Goal: Find specific page/section: Find specific page/section

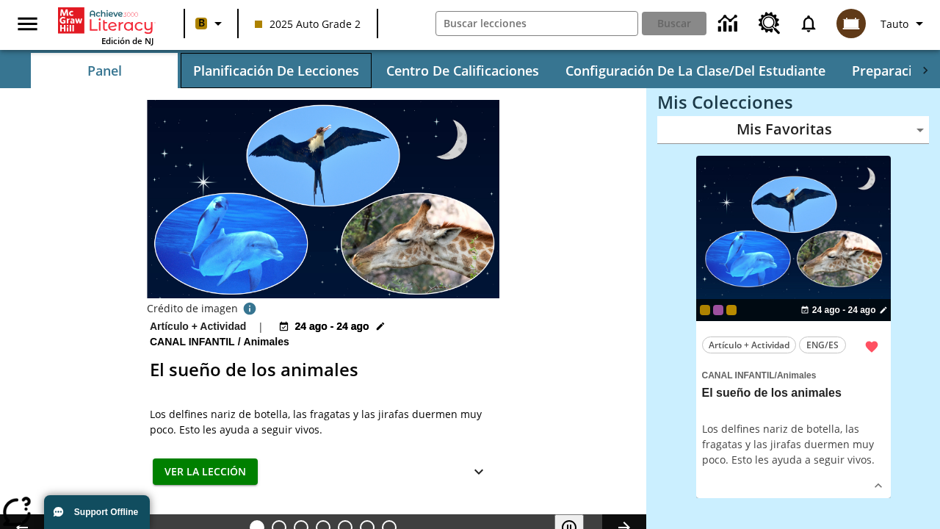
click at [275, 70] on button "Planificación de lecciones" at bounding box center [276, 70] width 191 height 35
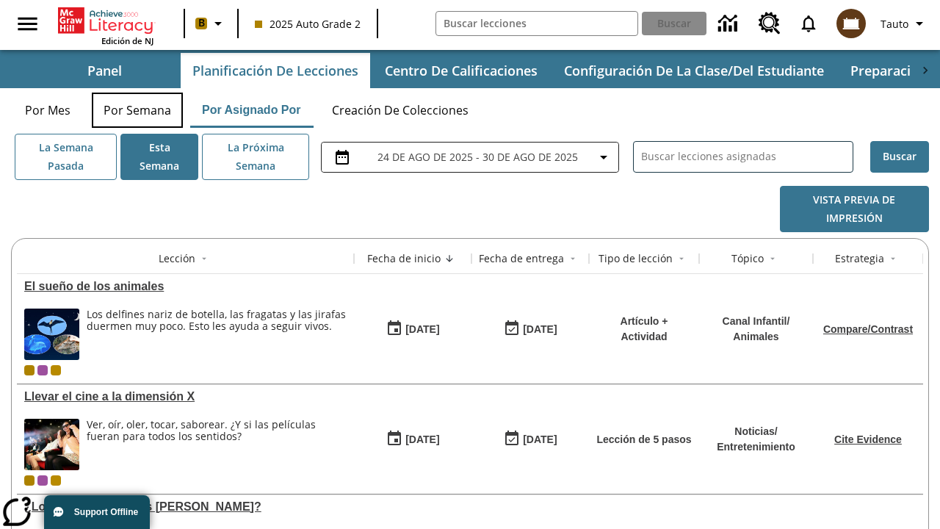
click at [137, 110] on button "Por semana" at bounding box center [137, 110] width 91 height 35
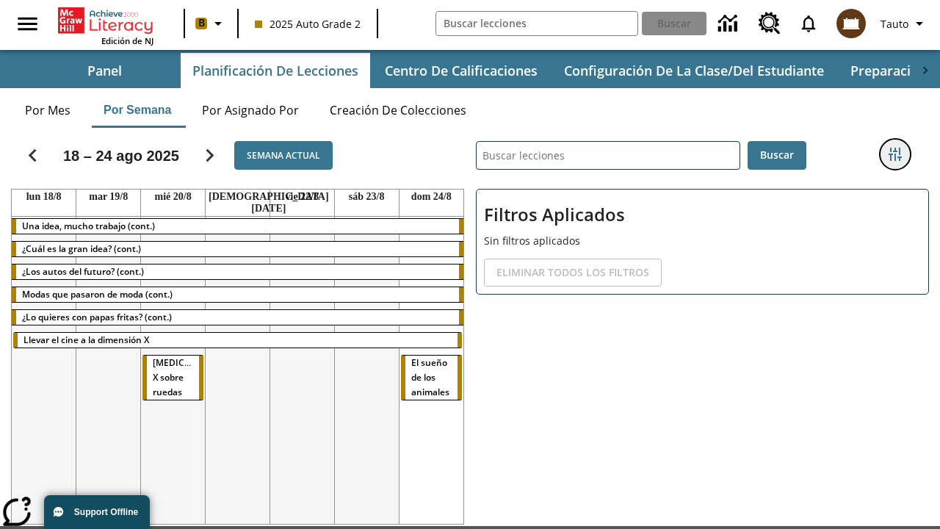
click at [894, 154] on icon "Menú lateral de filtros" at bounding box center [894, 154] width 13 height 13
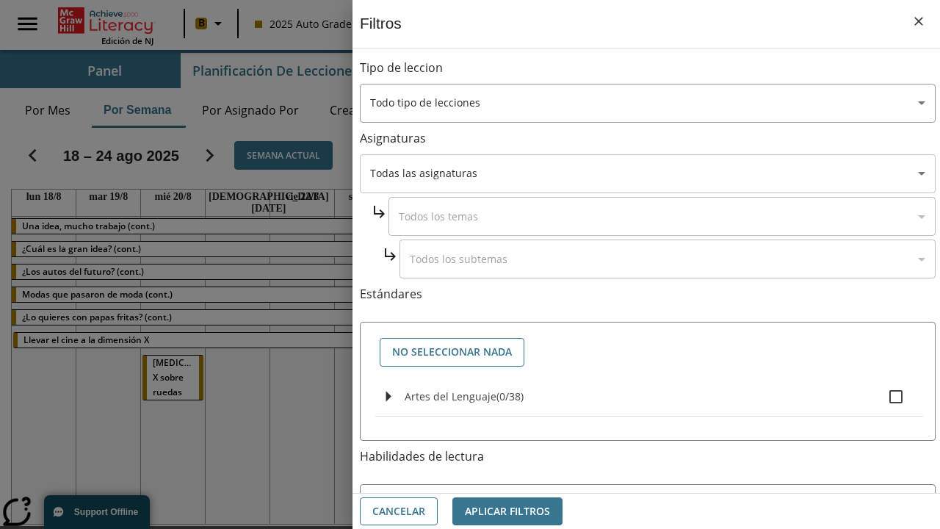
click at [648, 173] on body "Saltar al contenido principal Edición de NJ B 2025 Auto Grade 2 Buscar 0 Tauto …" at bounding box center [470, 310] width 940 height 620
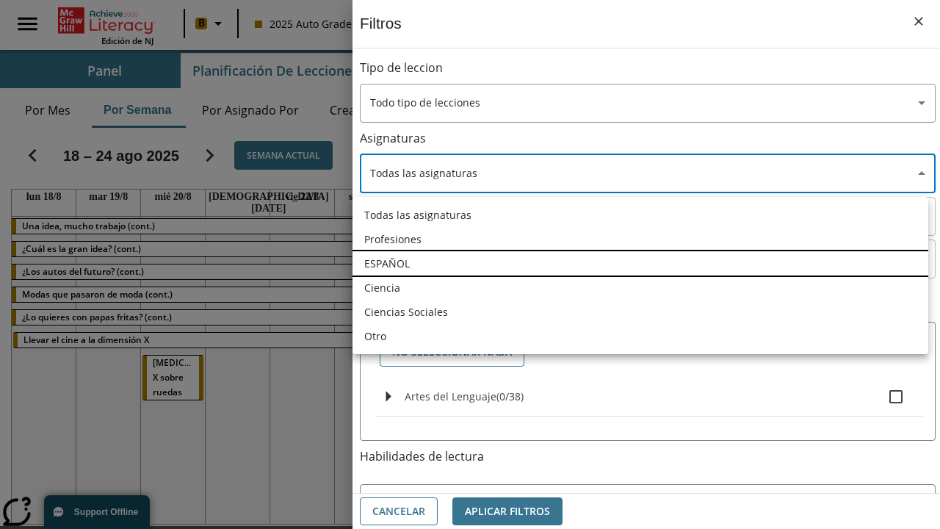
click at [640, 263] on li "ESPAÑOL" at bounding box center [640, 263] width 576 height 24
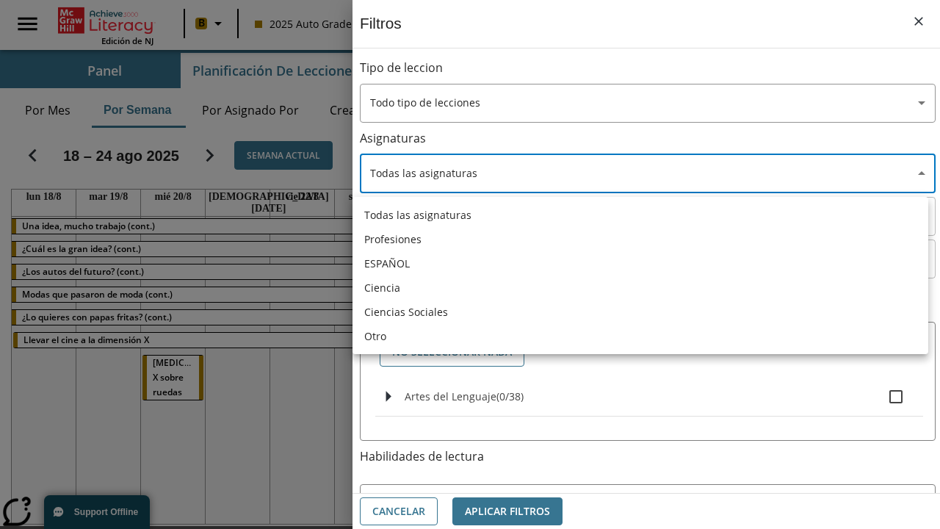
type input "1"
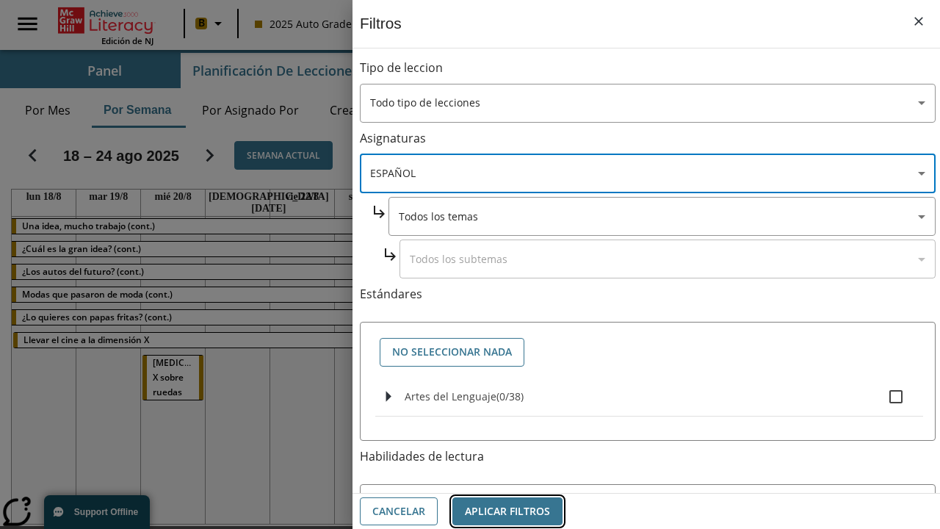
click at [507, 510] on button "Aplicar Filtros" at bounding box center [507, 511] width 110 height 29
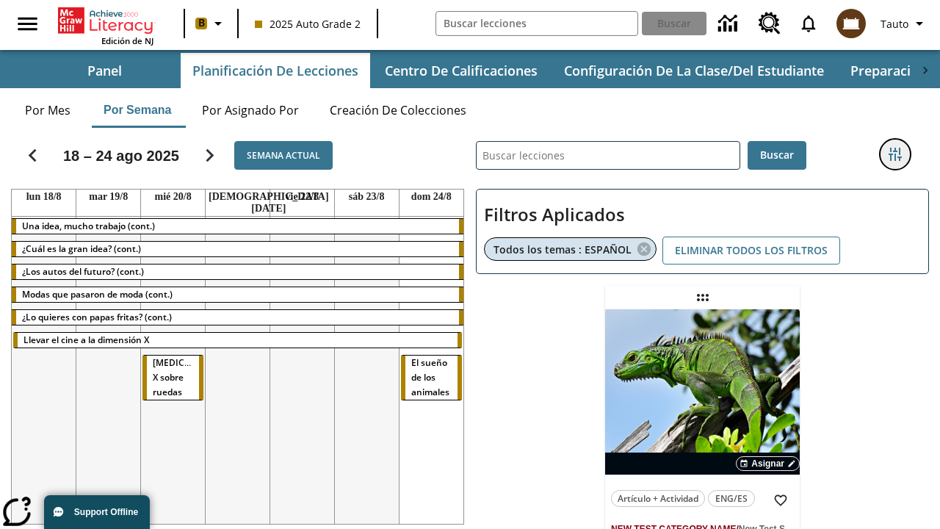
click at [894, 154] on icon "Menú lateral de filtros" at bounding box center [894, 154] width 13 height 13
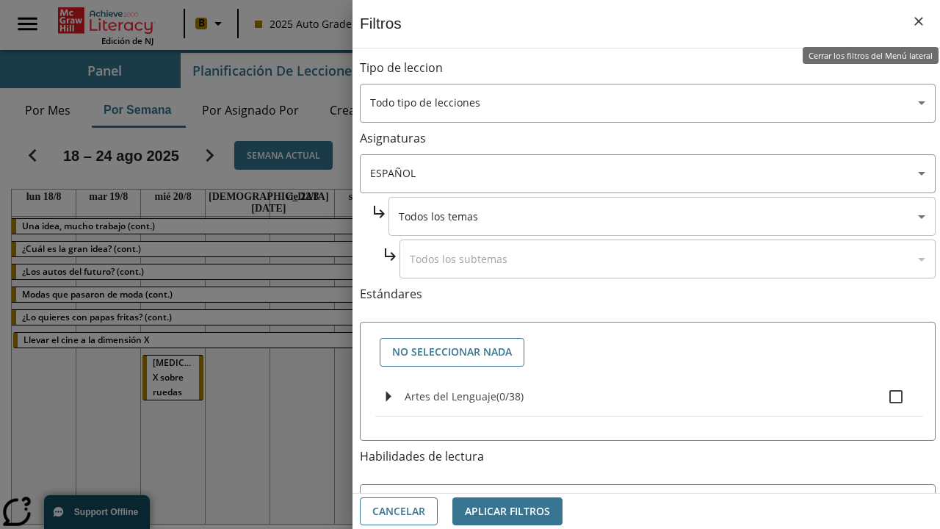
click at [662, 216] on body "Saltar al contenido principal Edición de NJ B 2025 Auto Grade 2 Buscar 0 Tauto …" at bounding box center [470, 379] width 940 height 759
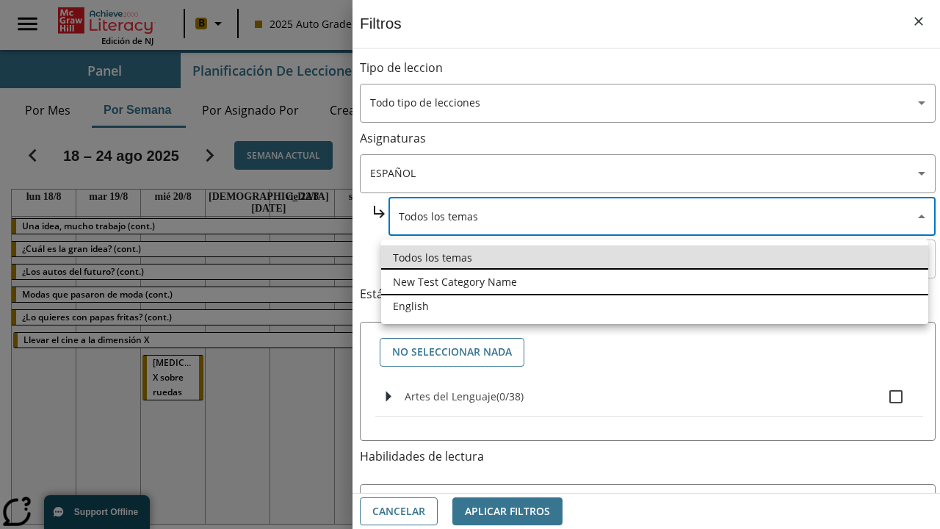
click at [654, 281] on li "New Test Category Name" at bounding box center [654, 281] width 547 height 24
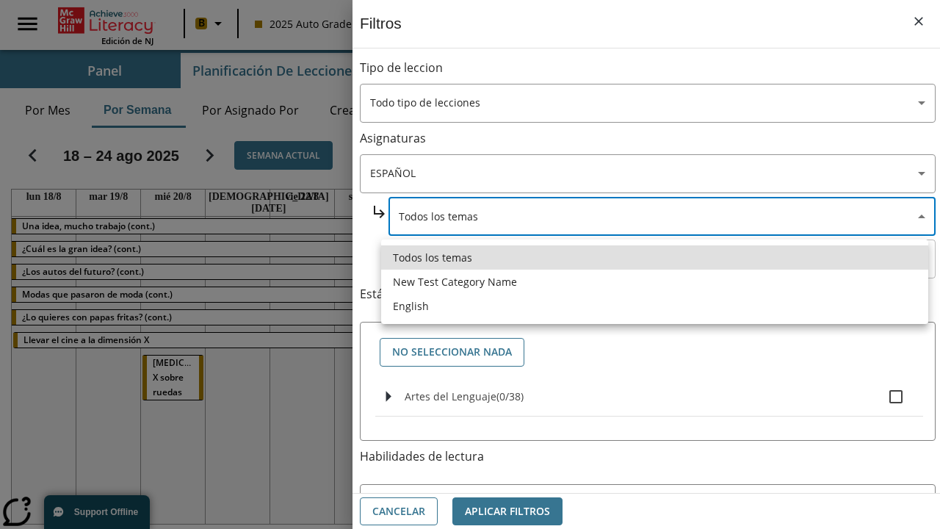
type input "265"
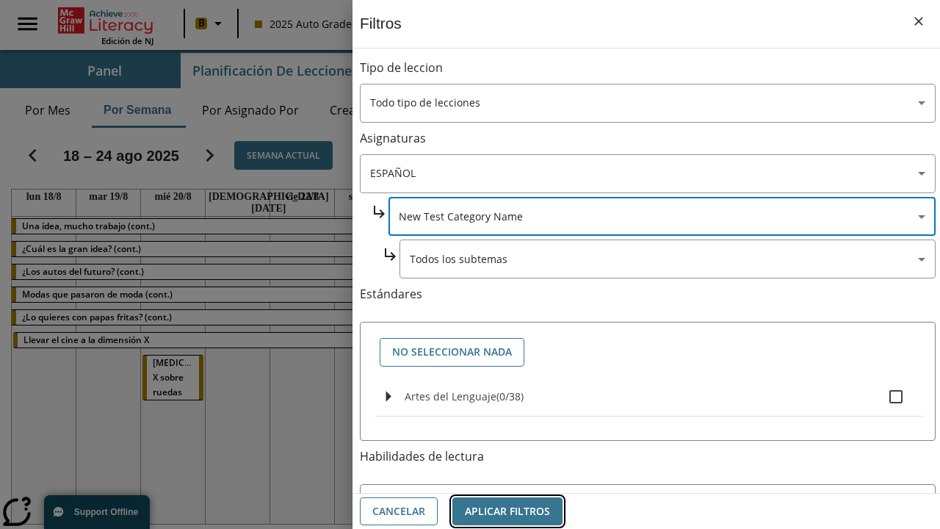
click at [507, 510] on button "Aplicar Filtros" at bounding box center [507, 511] width 110 height 29
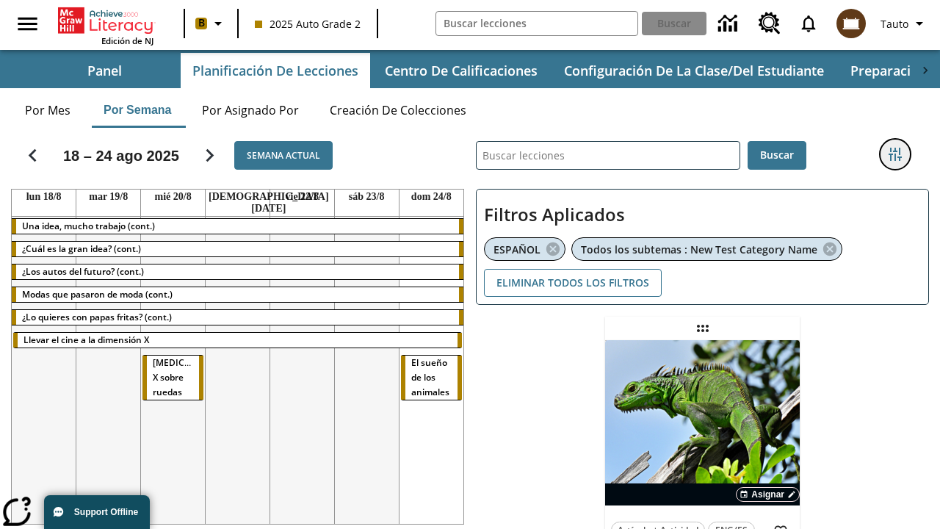
click at [894, 154] on icon "Menú lateral de filtros" at bounding box center [894, 154] width 13 height 13
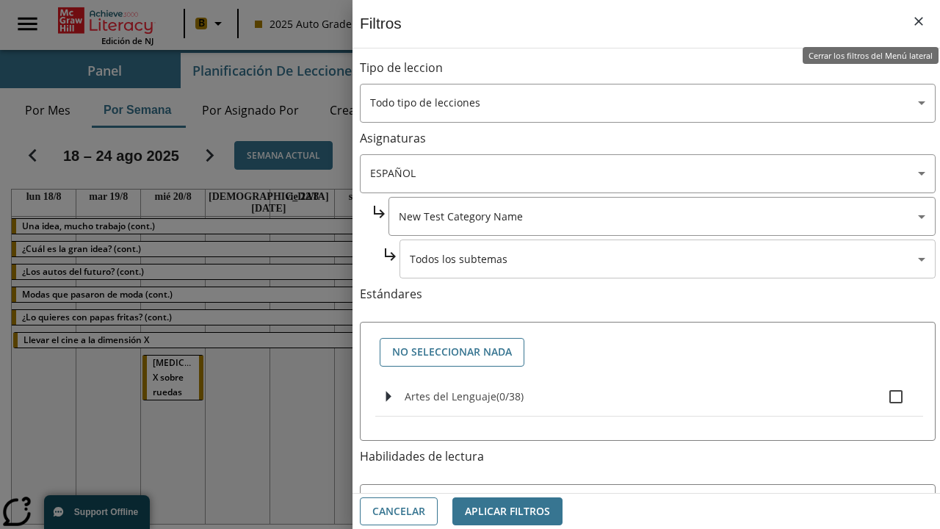
click at [667, 258] on body "Saltar al contenido principal Edición de NJ B 2025 Auto Grade 2 Buscar 0 Tauto …" at bounding box center [470, 395] width 940 height 791
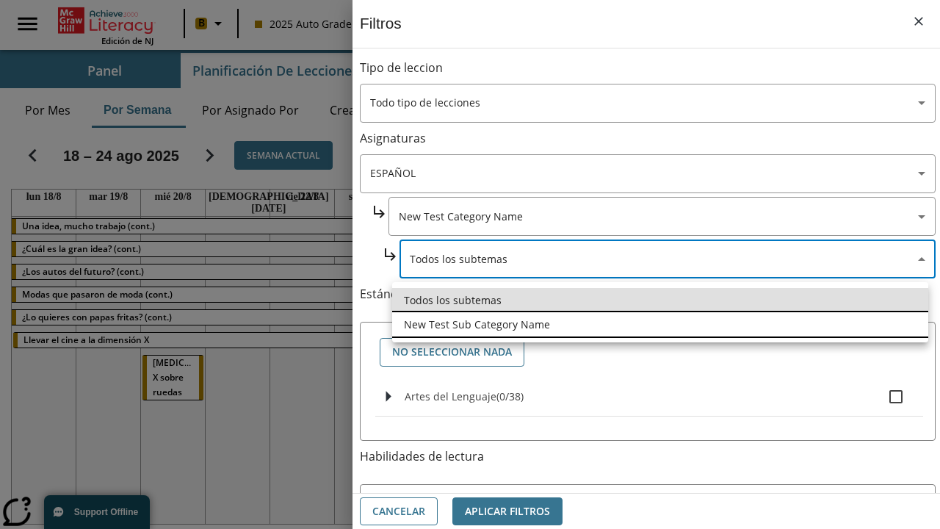
click at [660, 324] on li "New Test Sub Category Name" at bounding box center [660, 324] width 536 height 24
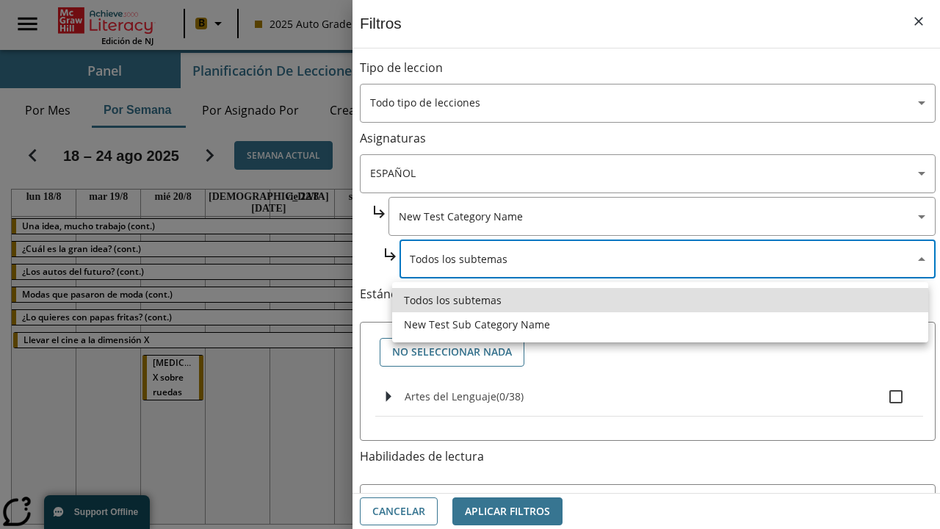
type input "2232"
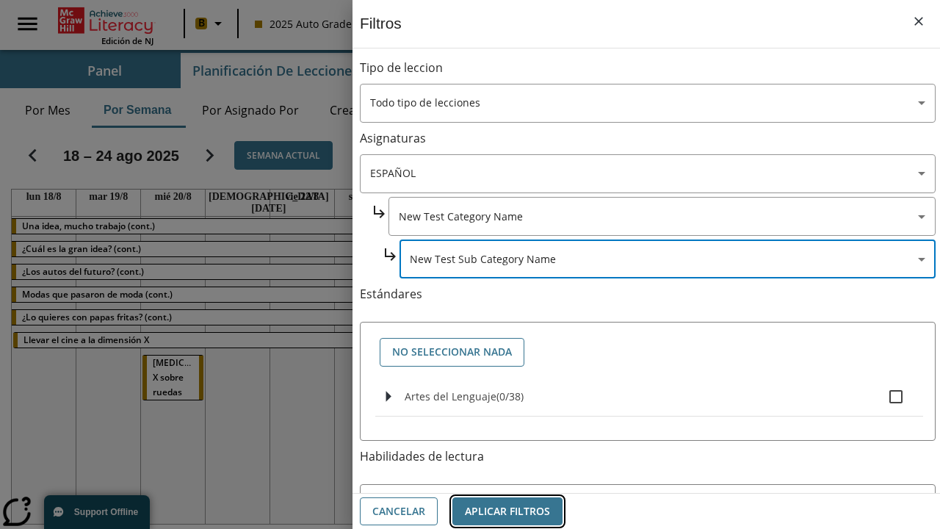
click at [507, 510] on button "Aplicar Filtros" at bounding box center [507, 511] width 110 height 29
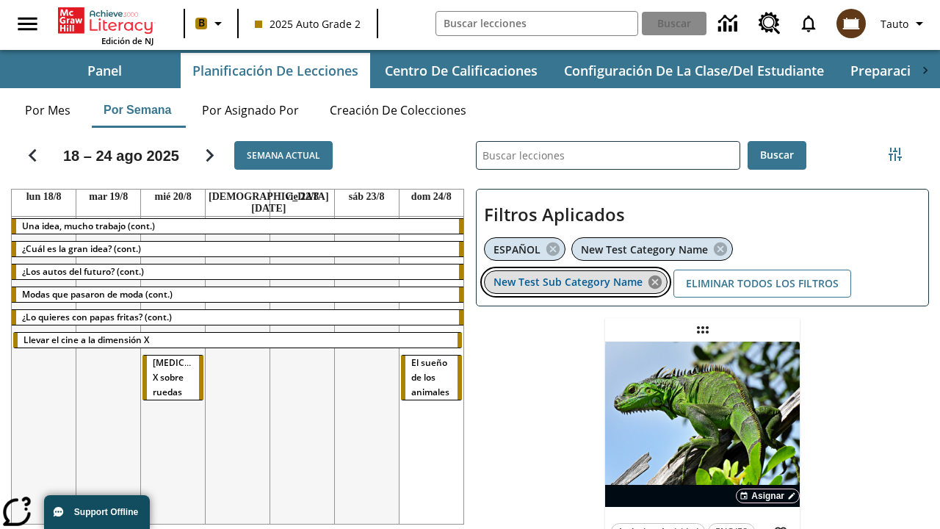
click at [655, 281] on icon "Eliminar New Test Sub Category Name el ítem seleccionado del filtro" at bounding box center [655, 282] width 16 height 16
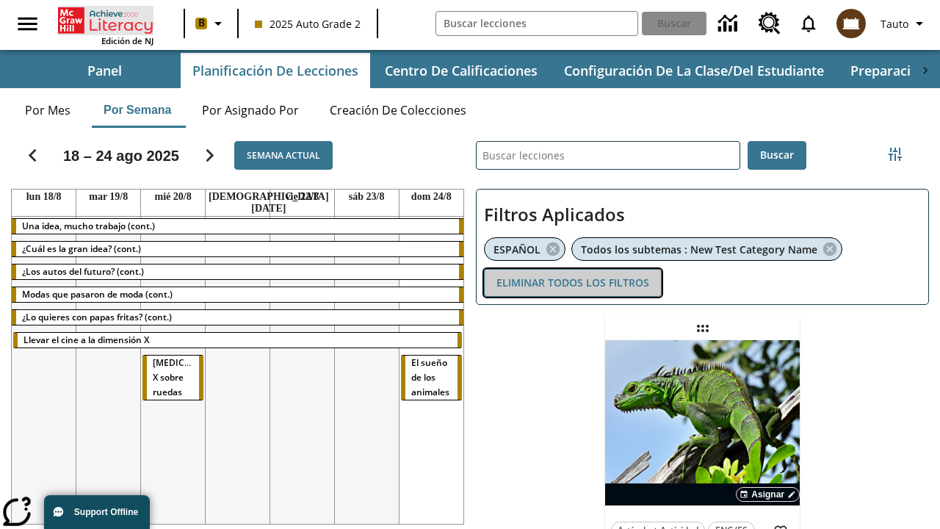
click at [573, 282] on button "Eliminar todos los filtros" at bounding box center [573, 283] width 178 height 29
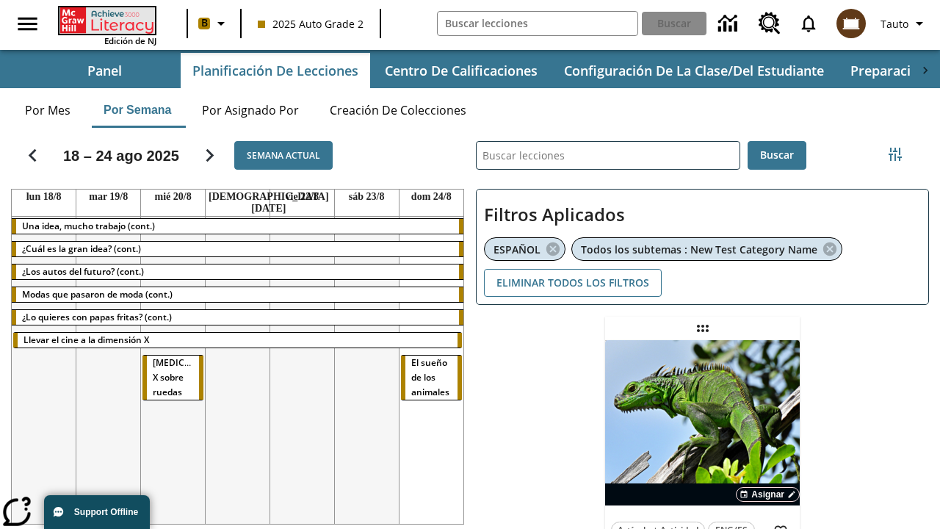
click at [106, 20] on icon "Portada" at bounding box center [108, 20] width 98 height 26
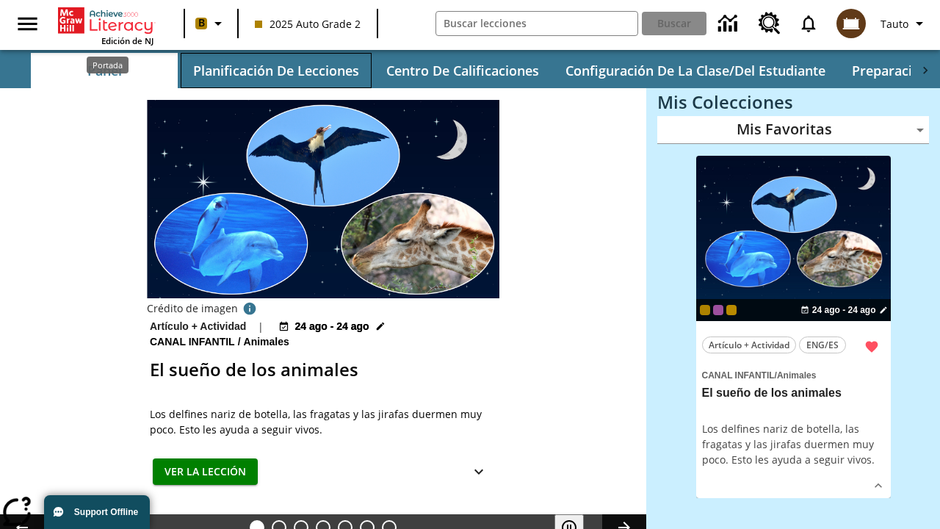
click at [275, 70] on button "Planificación de lecciones" at bounding box center [276, 70] width 191 height 35
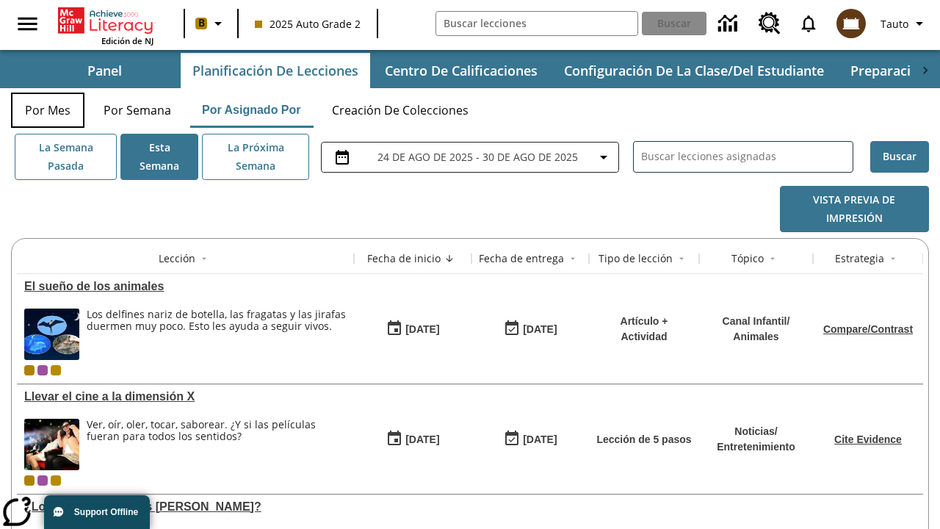
click at [48, 110] on button "Por mes" at bounding box center [47, 110] width 73 height 35
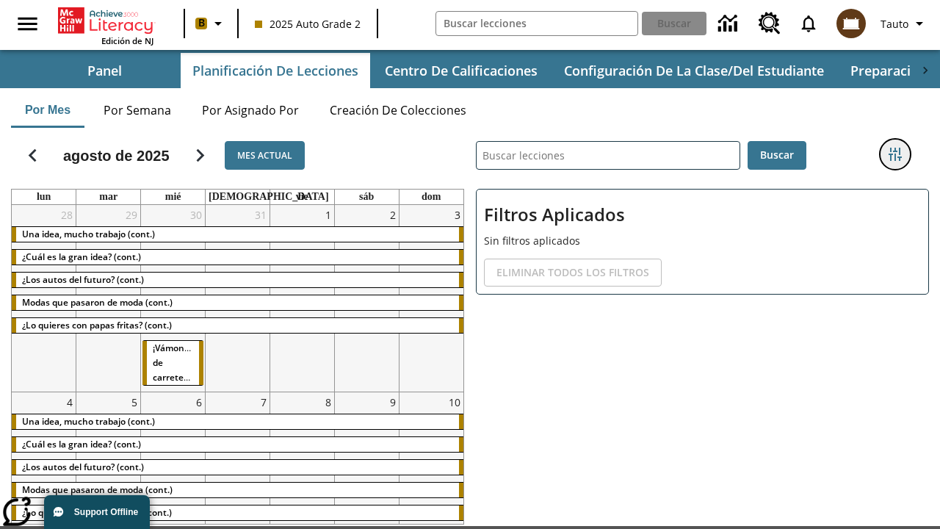
click at [894, 154] on icon "Menú lateral de filtros" at bounding box center [894, 154] width 13 height 13
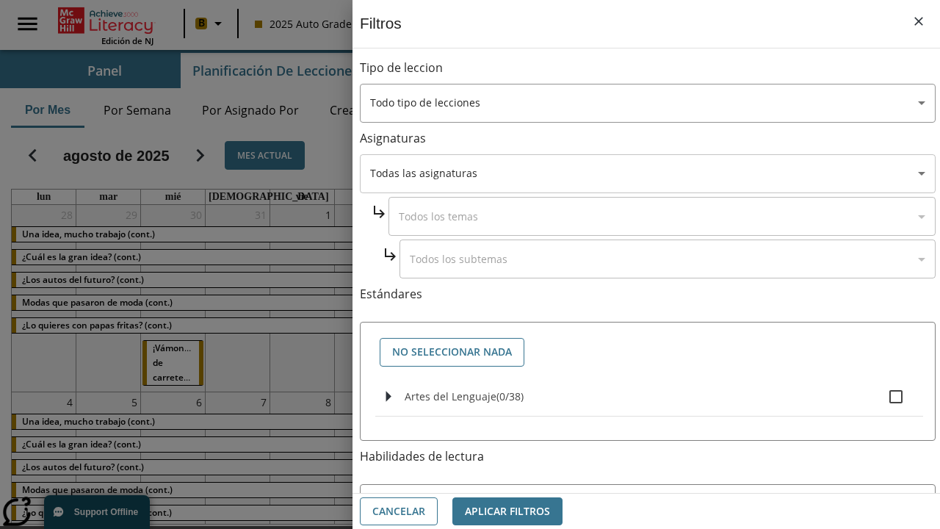
click at [648, 173] on body "Saltar al contenido principal Edición de NJ B 2025 Auto Grade 2 Buscar 0 Tauto …" at bounding box center [470, 310] width 940 height 620
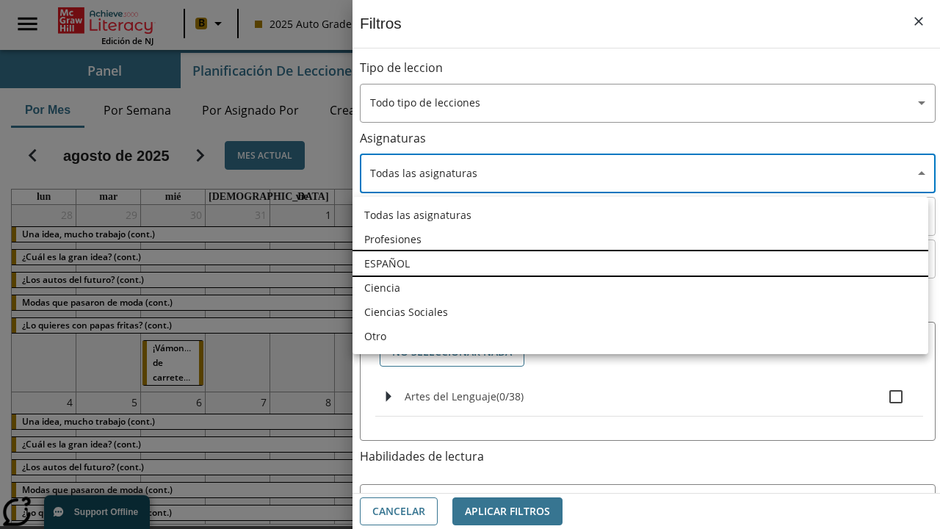
click at [640, 263] on li "ESPAÑOL" at bounding box center [640, 263] width 576 height 24
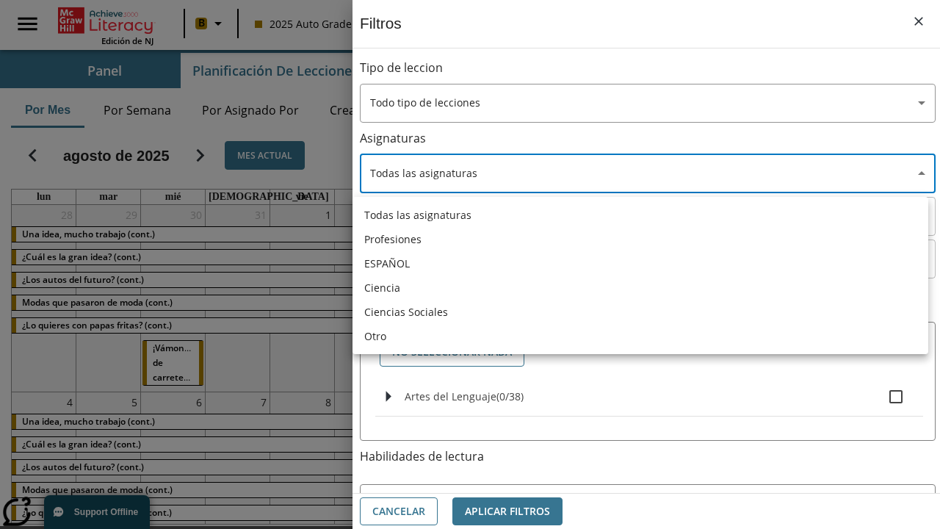
type input "1"
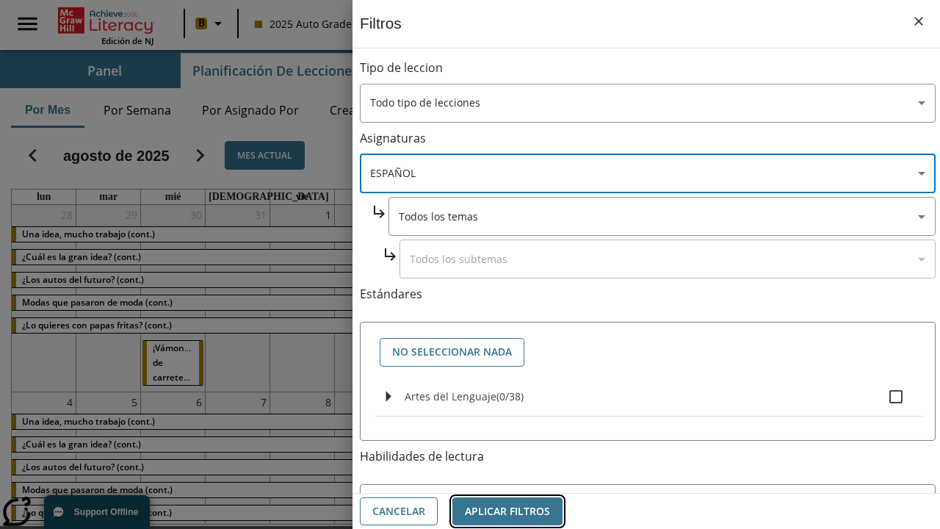
click at [507, 510] on button "Aplicar Filtros" at bounding box center [507, 511] width 110 height 29
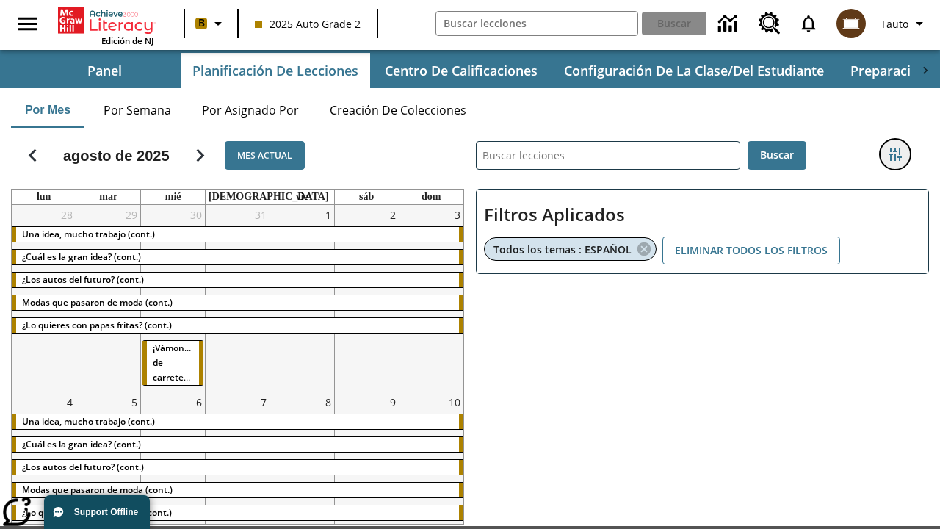
click at [894, 154] on icon "Menú lateral de filtros" at bounding box center [894, 154] width 13 height 13
